Goal: Find specific page/section: Find specific page/section

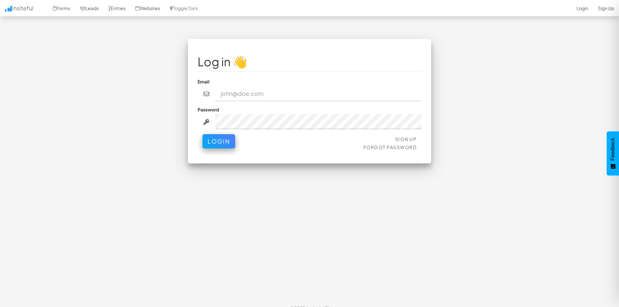
type input "david.kwok@bccancer.bc.ca"
click at [241, 94] on input "[PERSON_NAME][EMAIL_ADDRESS][PERSON_NAME][DOMAIN_NAME]" at bounding box center [318, 93] width 206 height 15
click at [211, 145] on button "Login" at bounding box center [218, 139] width 33 height 14
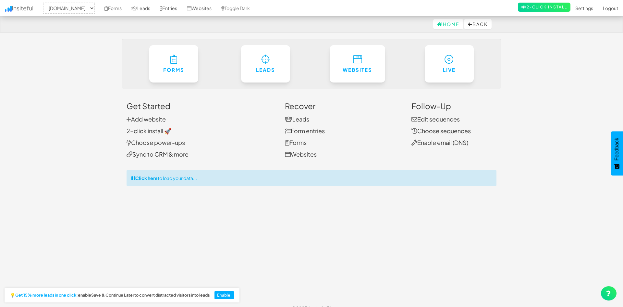
select select "1488"
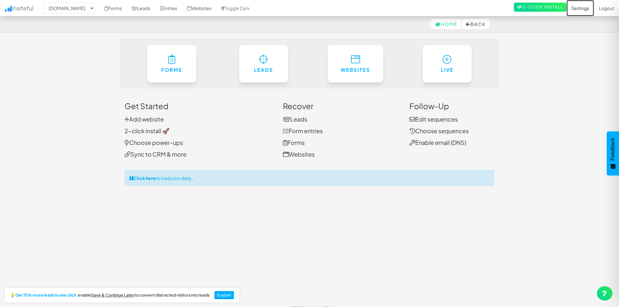
click at [582, 10] on link "Settings" at bounding box center [581, 8] width 28 height 16
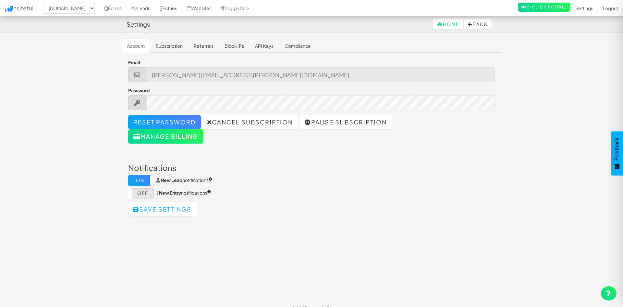
select select "1488"
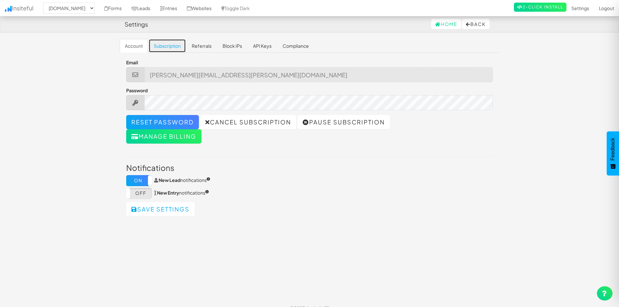
click at [166, 44] on link "Subscription" at bounding box center [167, 46] width 37 height 14
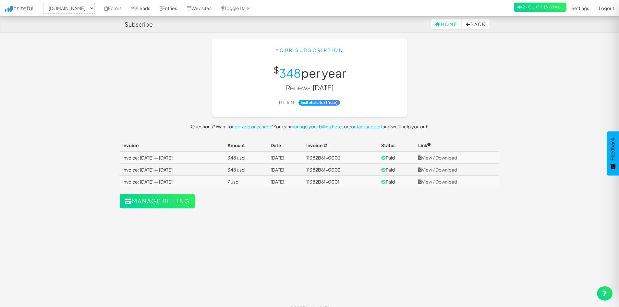
select select "1488"
click at [317, 126] on link "manage your billing here" at bounding box center [316, 126] width 52 height 6
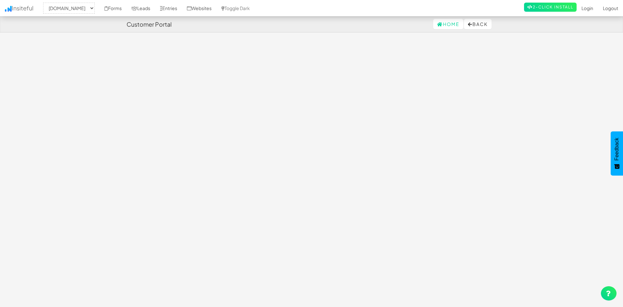
select select "1488"
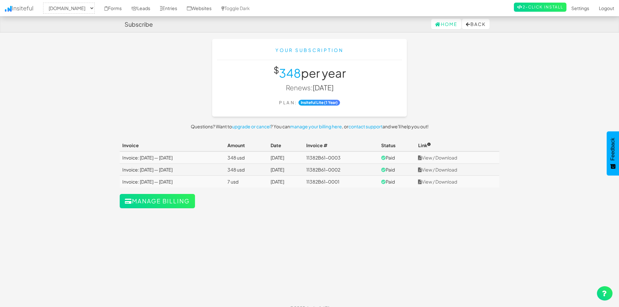
select select "1488"
click at [216, 8] on link "Websites" at bounding box center [199, 8] width 34 height 16
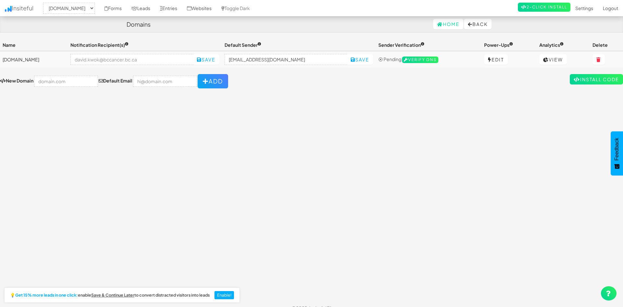
select select "1488"
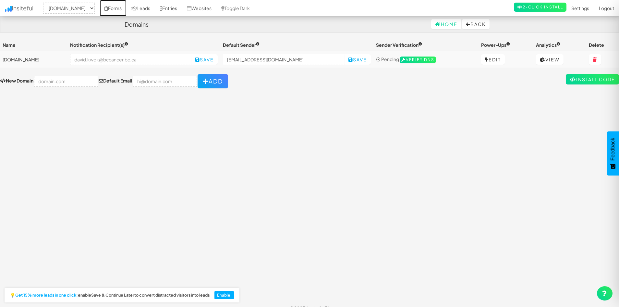
click at [127, 11] on link "Forms" at bounding box center [113, 8] width 27 height 16
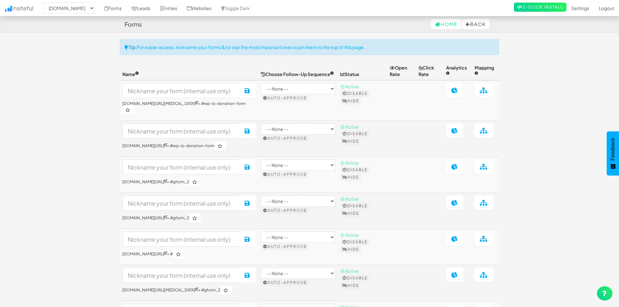
select select "1488"
click at [458, 93] on icon at bounding box center [454, 90] width 7 height 6
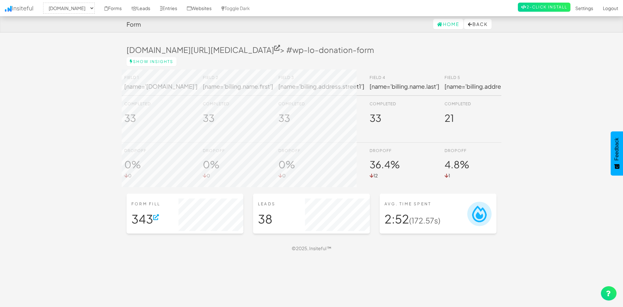
select select "1488"
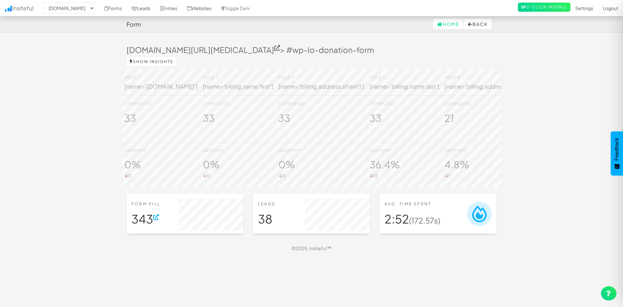
click at [176, 61] on link "Show Insights" at bounding box center [152, 61] width 50 height 9
select select "1488"
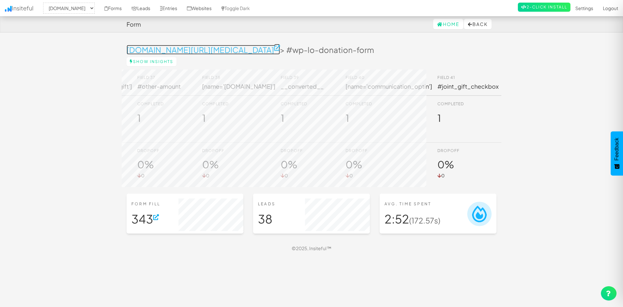
click at [280, 46] on icon at bounding box center [277, 48] width 6 height 6
